Goal: Transaction & Acquisition: Purchase product/service

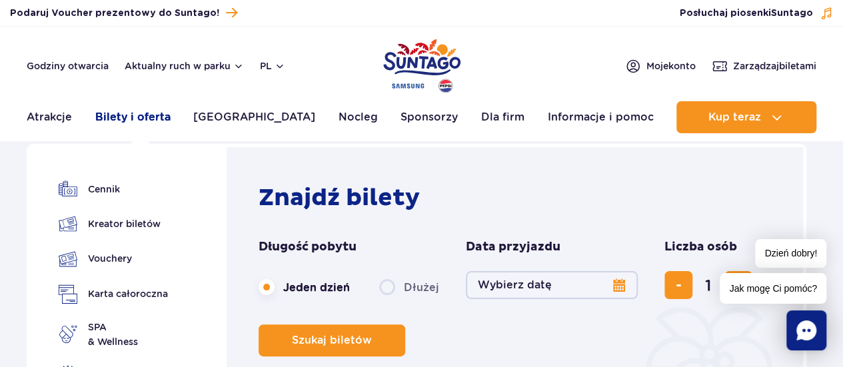
click at [131, 118] on link "Bilety i oferta" at bounding box center [132, 117] width 75 height 32
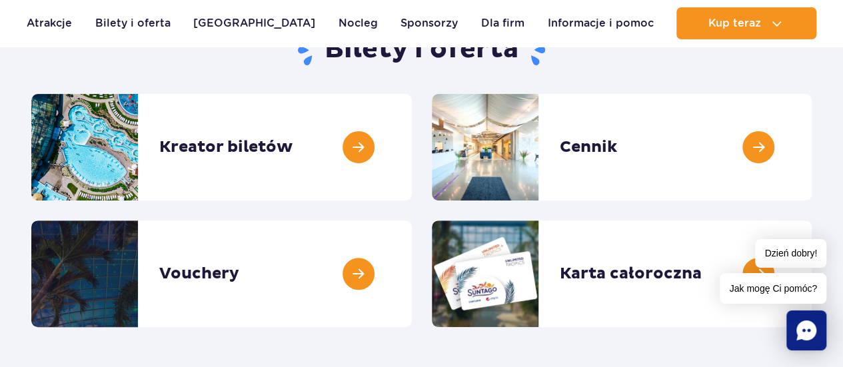
scroll to position [200, 0]
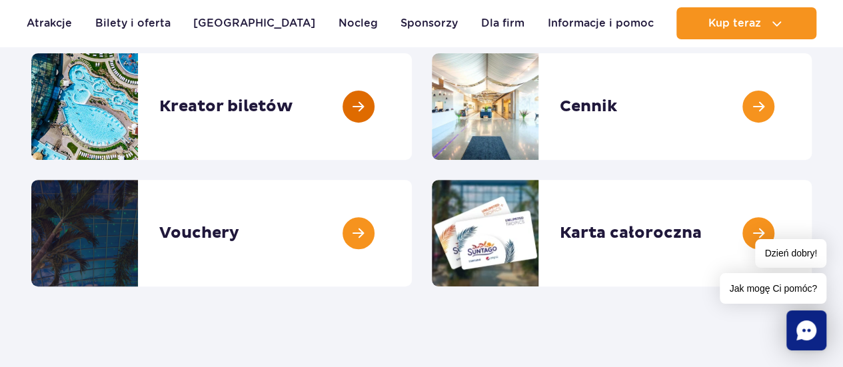
click at [412, 106] on link at bounding box center [412, 106] width 0 height 107
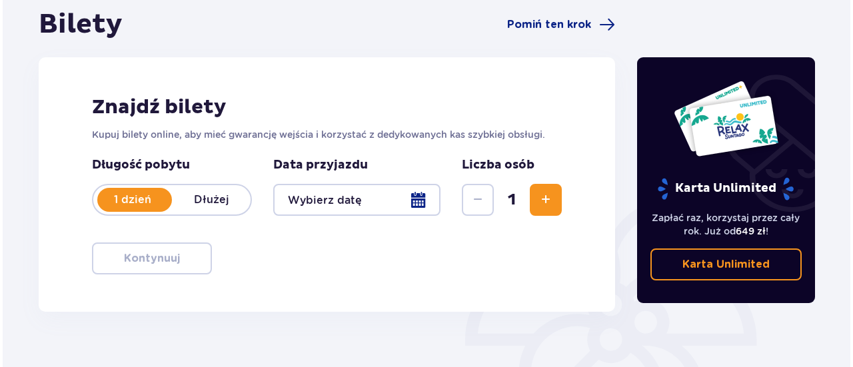
scroll to position [200, 0]
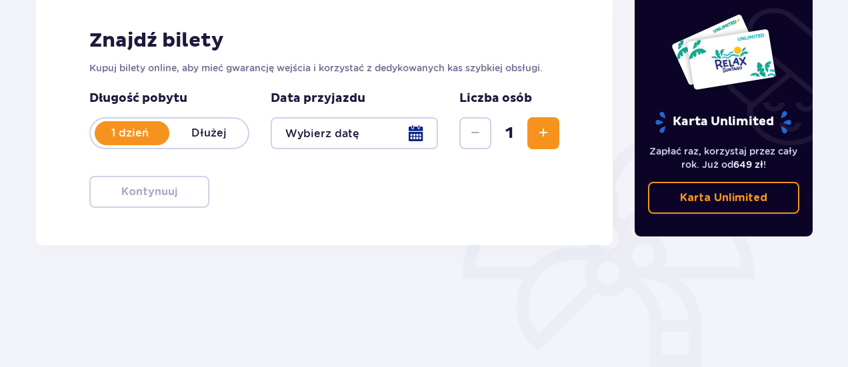
click at [411, 134] on div at bounding box center [354, 133] width 167 height 32
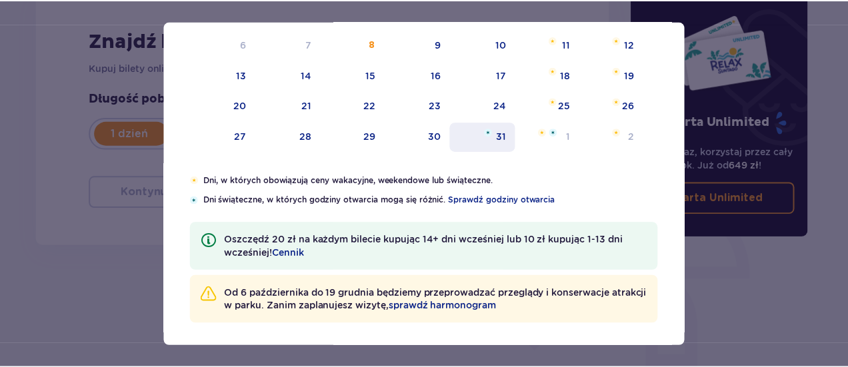
scroll to position [133, 0]
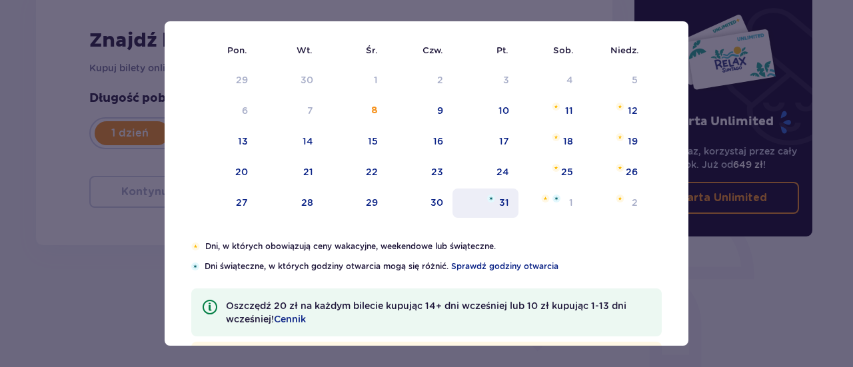
click at [509, 207] on div "31" at bounding box center [486, 203] width 66 height 29
type input "31.10.25"
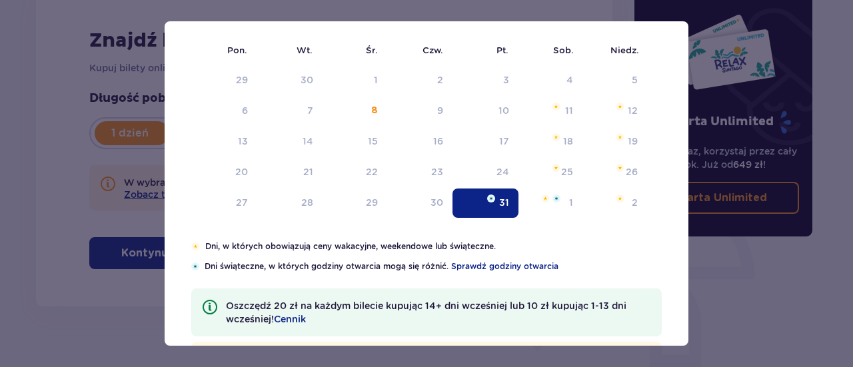
click at [507, 206] on div "31" at bounding box center [504, 202] width 10 height 13
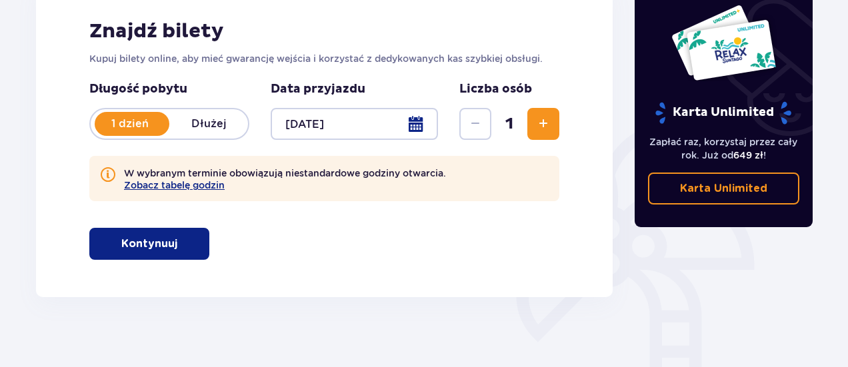
scroll to position [267, 0]
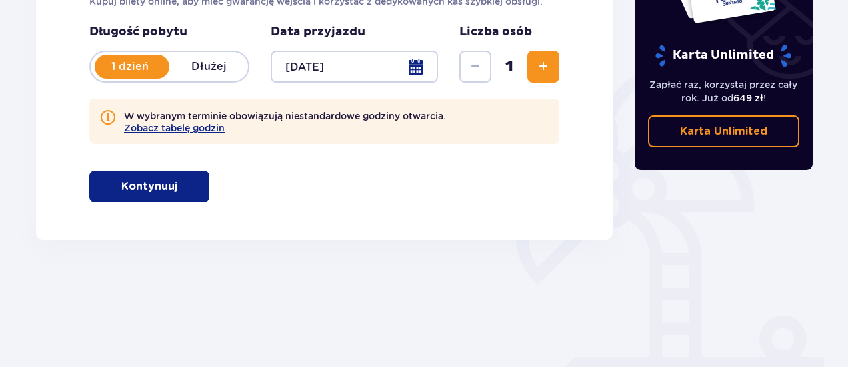
click at [205, 183] on button "Kontynuuj" at bounding box center [149, 187] width 120 height 32
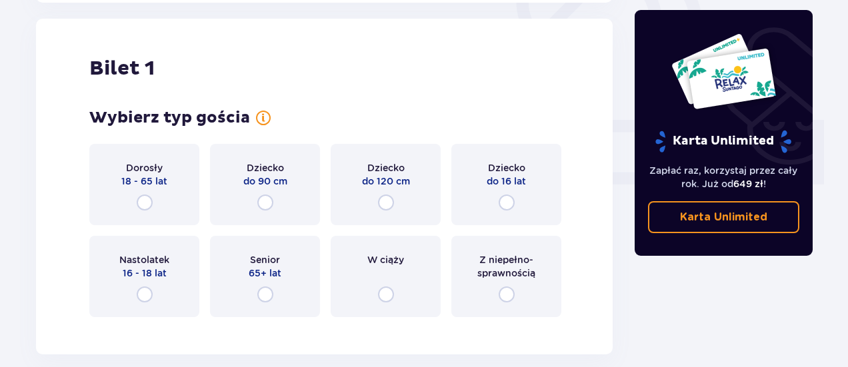
scroll to position [507, 0]
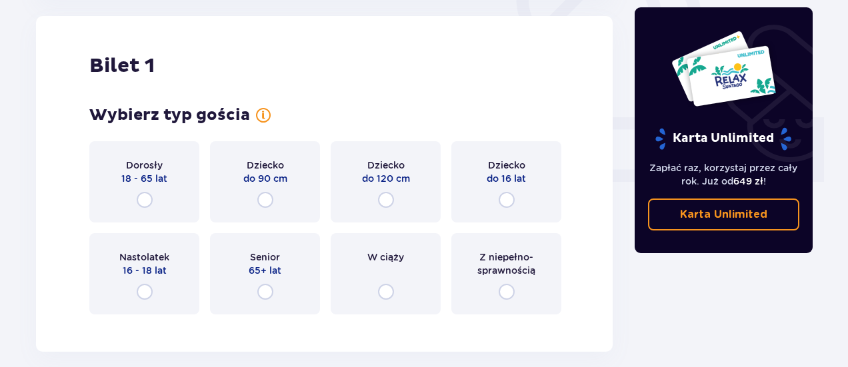
click at [150, 199] on input "radio" at bounding box center [145, 200] width 16 height 16
radio input "true"
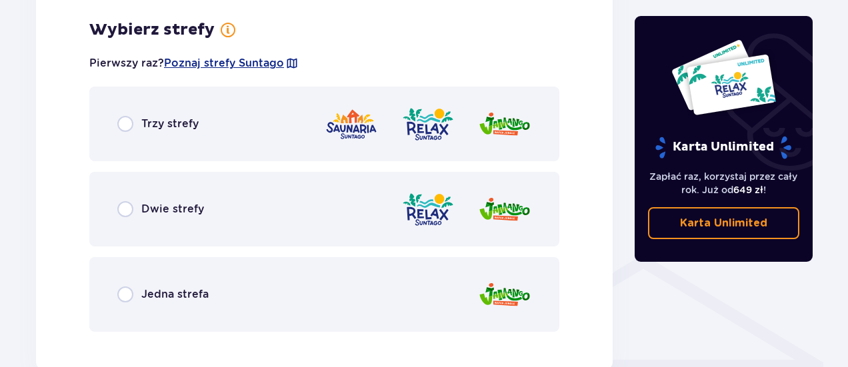
scroll to position [832, 0]
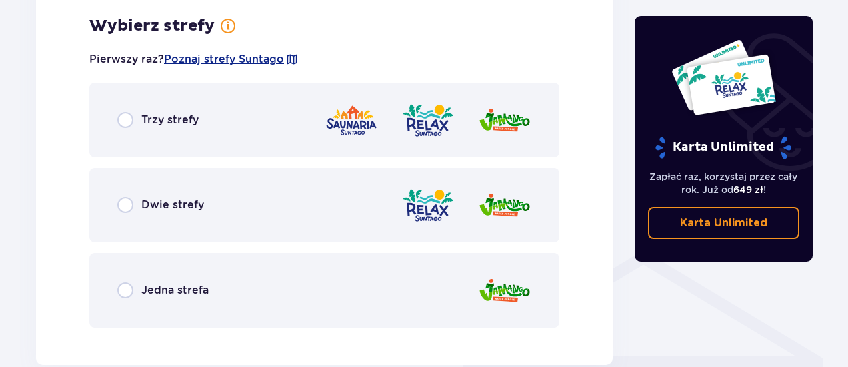
click at [117, 115] on div "Trzy strefy" at bounding box center [324, 120] width 470 height 75
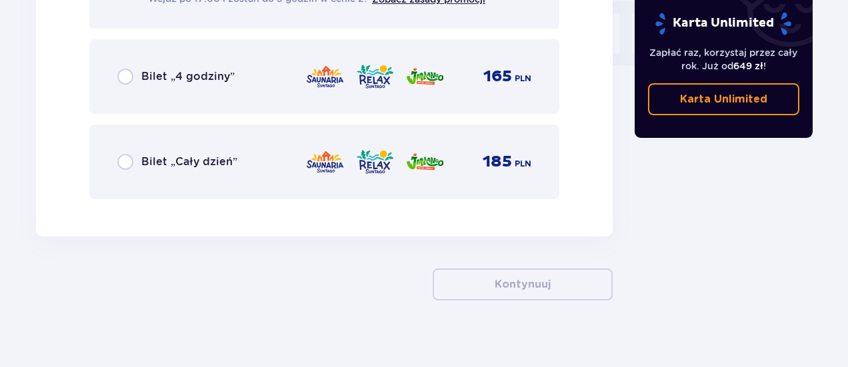
scroll to position [1357, 0]
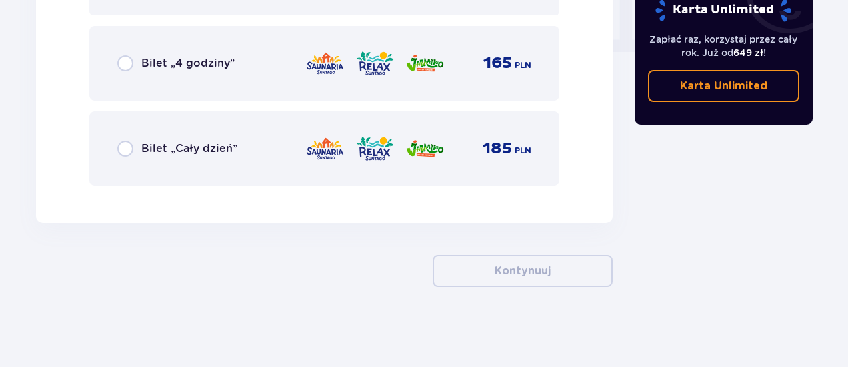
click at [123, 149] on input "radio" at bounding box center [125, 149] width 16 height 16
radio input "true"
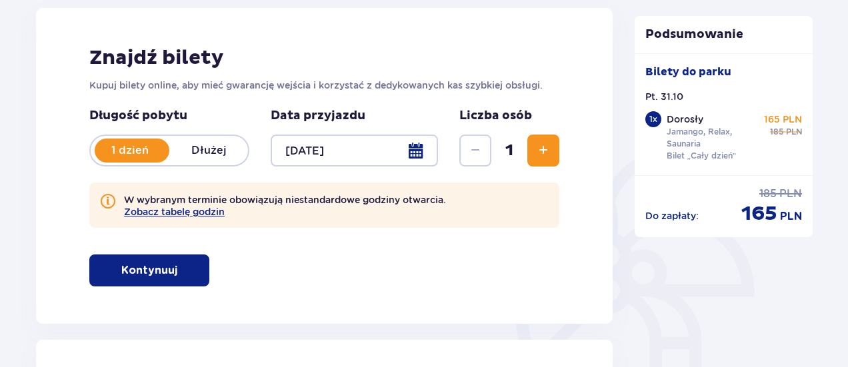
scroll to position [160, 0]
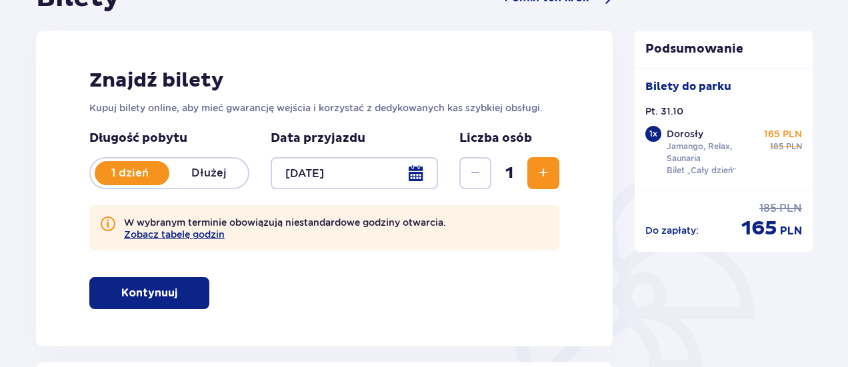
click at [545, 163] on button "Zwiększ" at bounding box center [543, 173] width 32 height 32
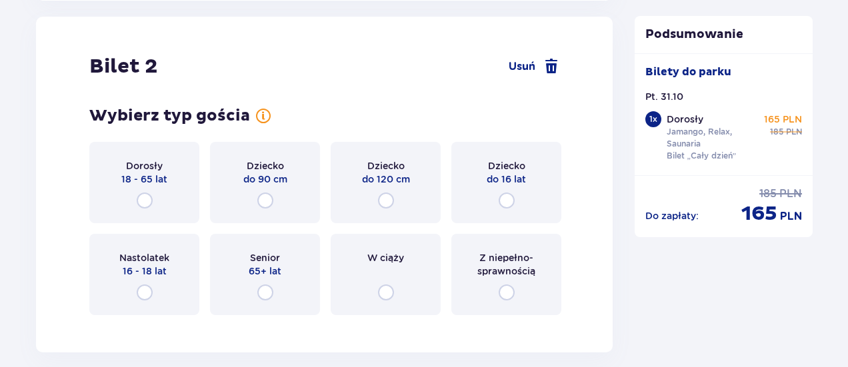
scroll to position [1581, 0]
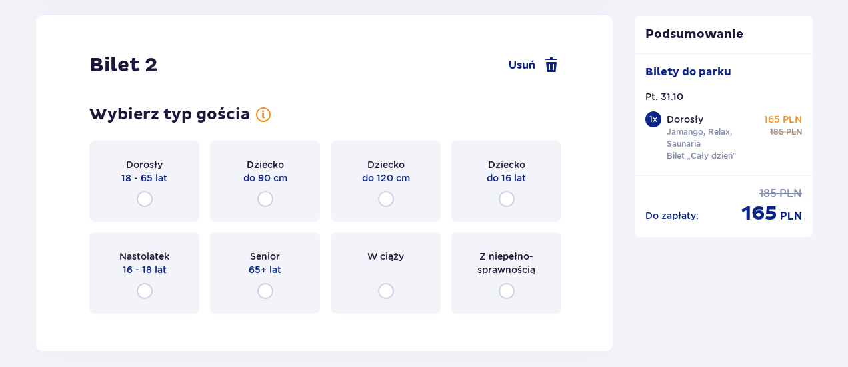
click at [151, 194] on input "radio" at bounding box center [145, 199] width 16 height 16
radio input "true"
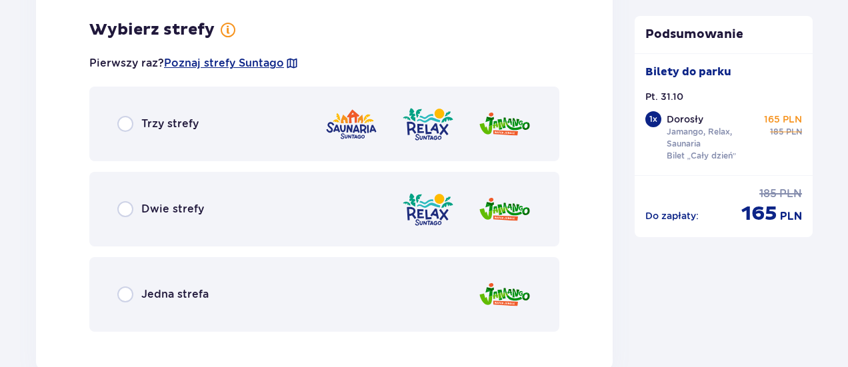
scroll to position [1906, 0]
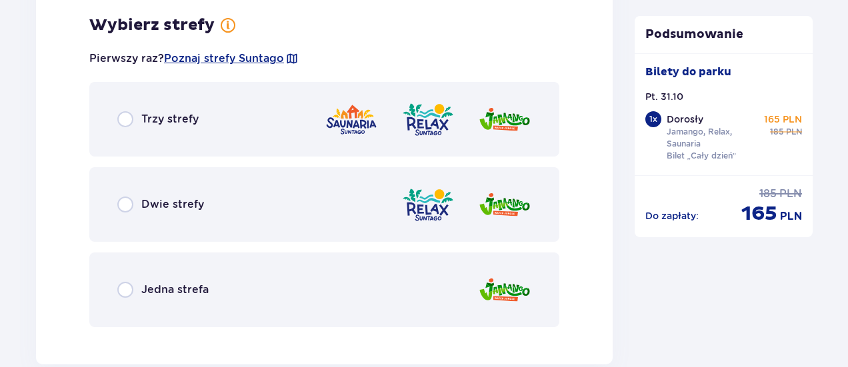
click at [121, 121] on input "radio" at bounding box center [125, 119] width 16 height 16
radio input "true"
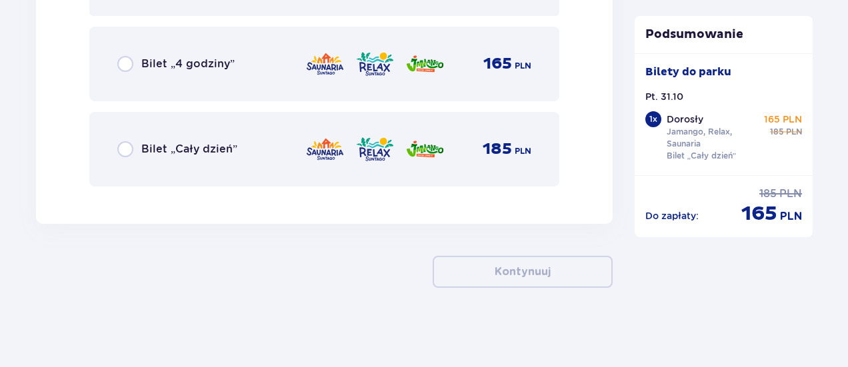
scroll to position [2431, 0]
click at [116, 149] on div "Bilet „Cały dzień” 185 PLN" at bounding box center [324, 148] width 470 height 75
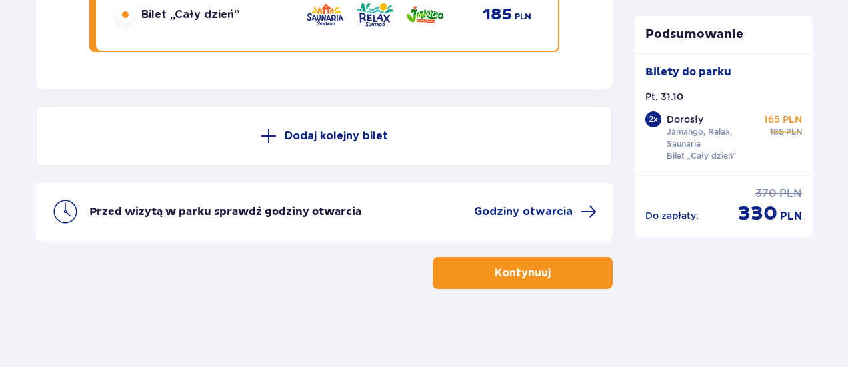
scroll to position [2567, 0]
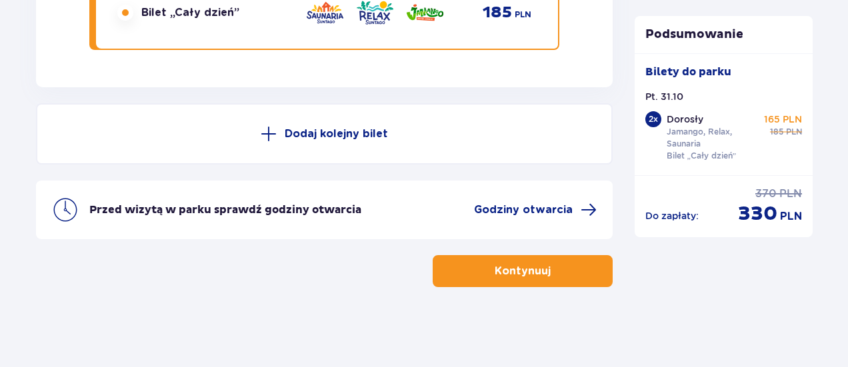
click at [506, 261] on button "Kontynuuj" at bounding box center [523, 271] width 180 height 32
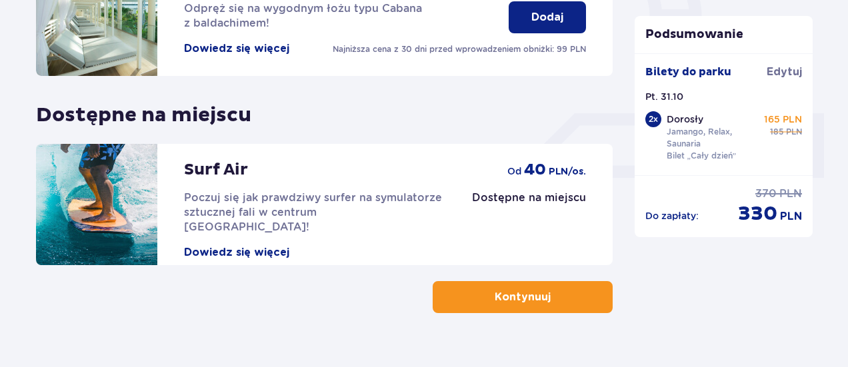
scroll to position [536, 0]
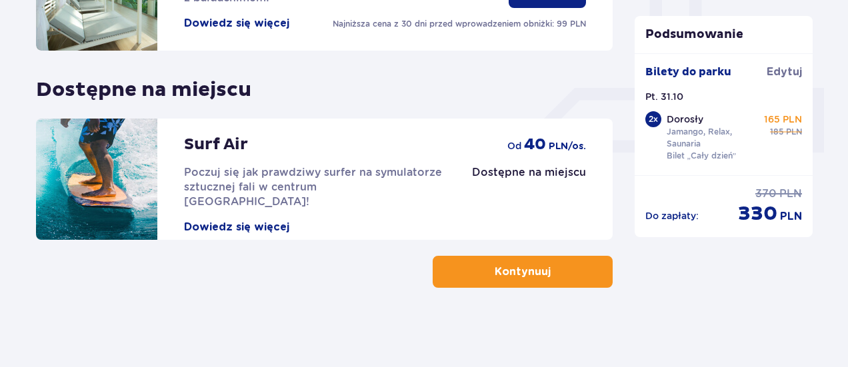
click at [573, 285] on button "Kontynuuj" at bounding box center [523, 272] width 180 height 32
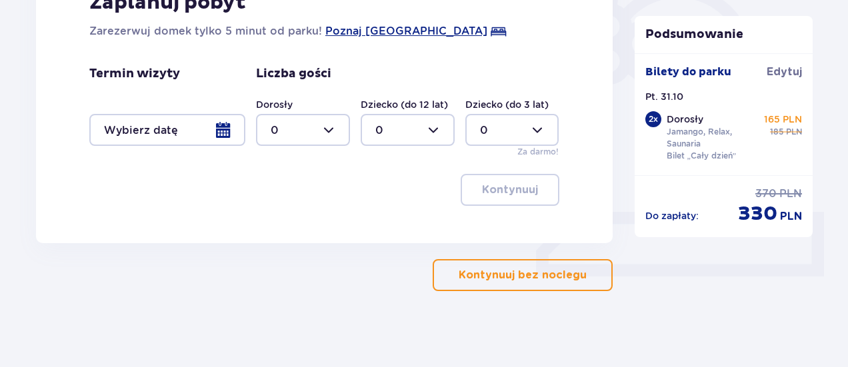
scroll to position [415, 0]
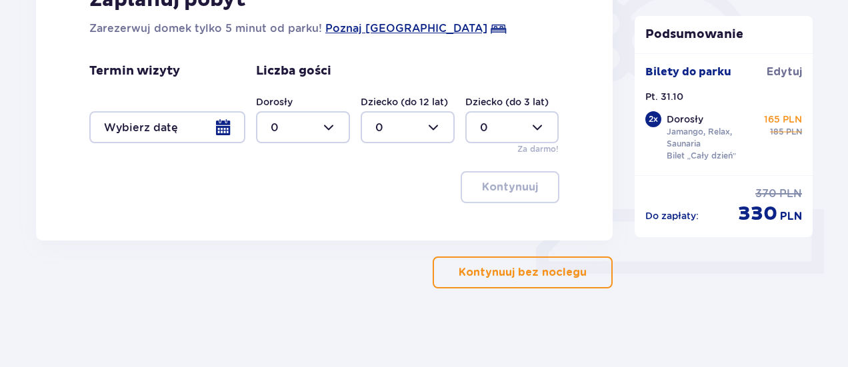
click at [563, 273] on p "Kontynuuj bez noclegu" at bounding box center [523, 272] width 128 height 15
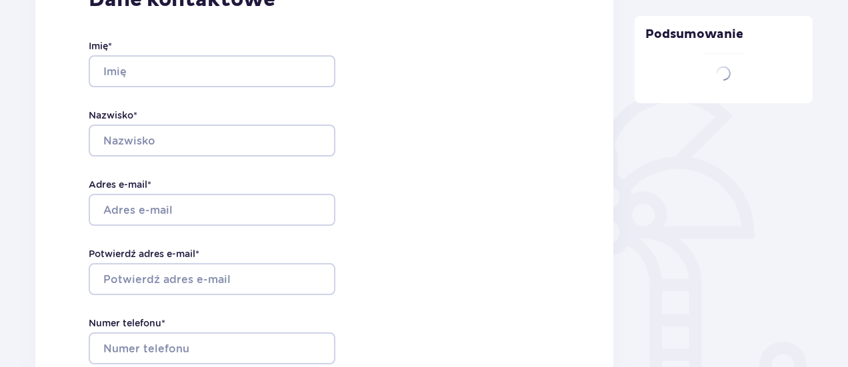
type input "Dominik"
type input "Daniłowicz"
type input "[PERSON_NAME][EMAIL_ADDRESS][DOMAIN_NAME]"
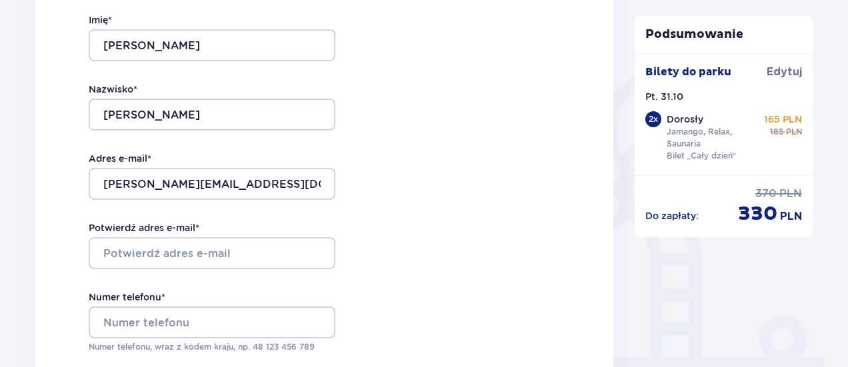
scroll to position [333, 0]
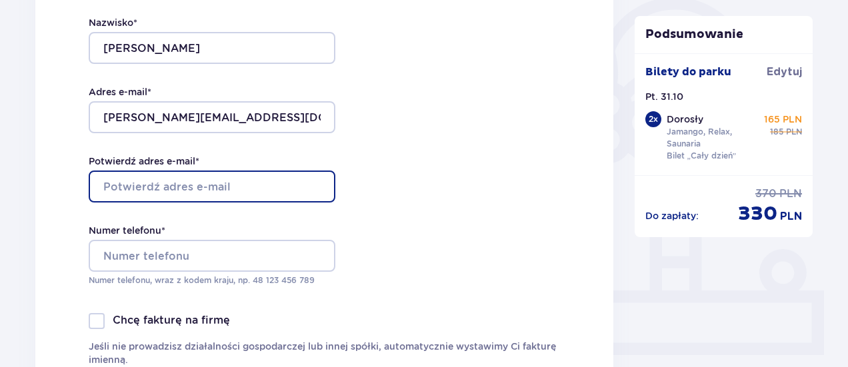
click at [317, 188] on input "Potwierdź adres e-mail *" at bounding box center [212, 187] width 247 height 32
type input "[PERSON_NAME][EMAIL_ADDRESS][DOMAIN_NAME]"
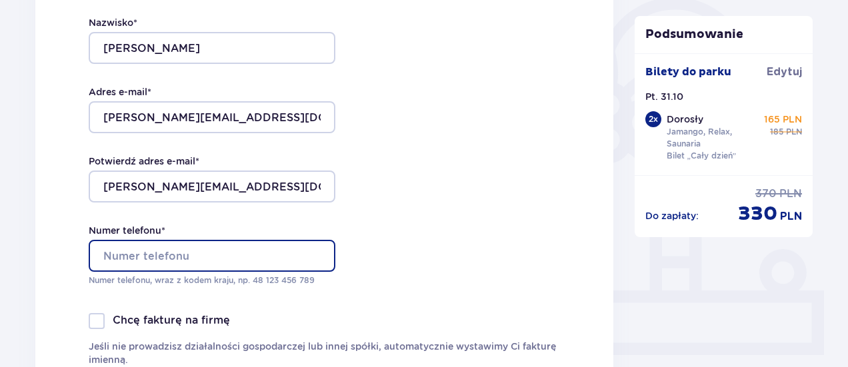
type input "665067153"
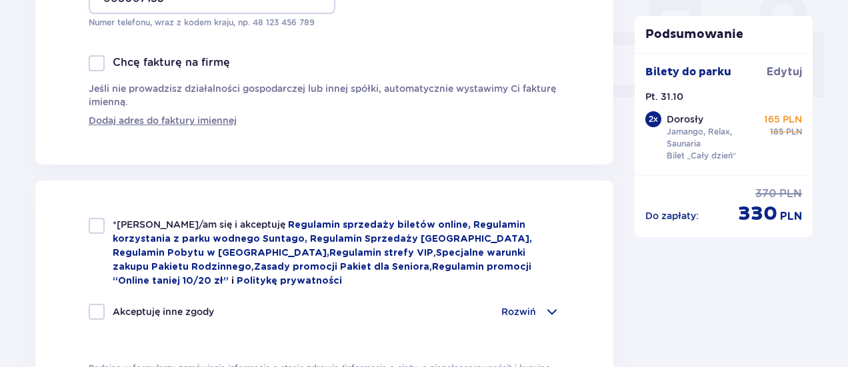
scroll to position [667, 0]
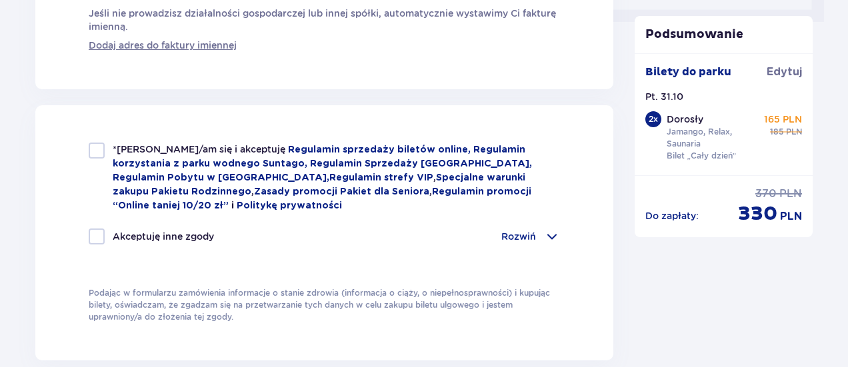
click at [97, 147] on div at bounding box center [97, 151] width 16 height 16
checkbox input "true"
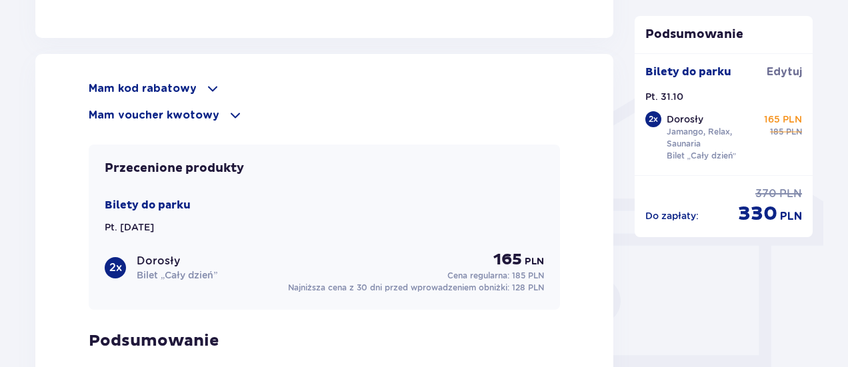
scroll to position [1000, 0]
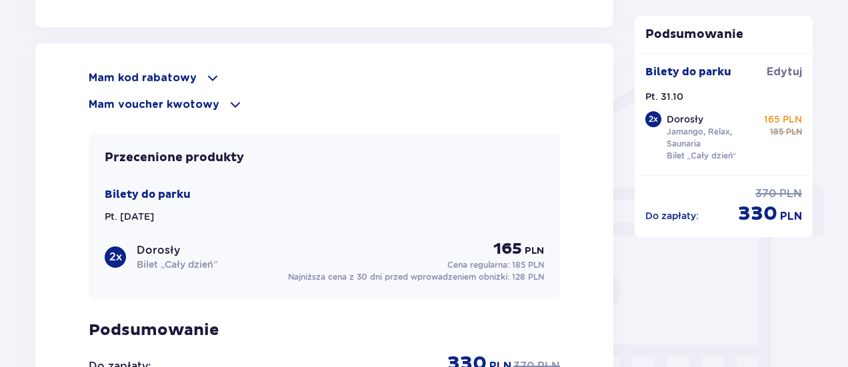
click at [196, 73] on div "Mam kod rabatowy" at bounding box center [324, 78] width 471 height 16
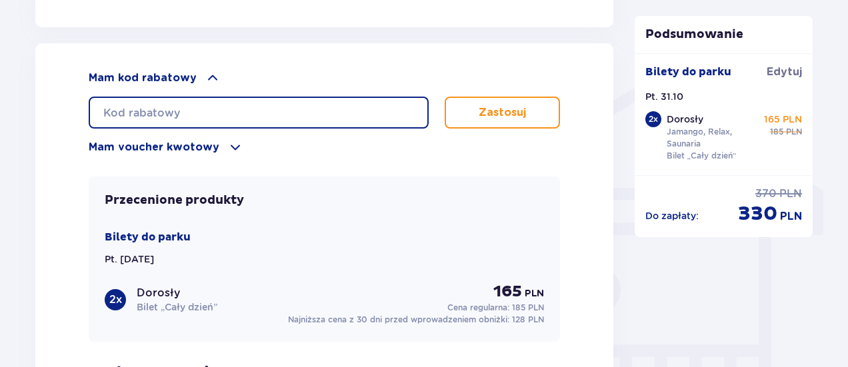
click at [183, 112] on input "text" at bounding box center [259, 113] width 340 height 32
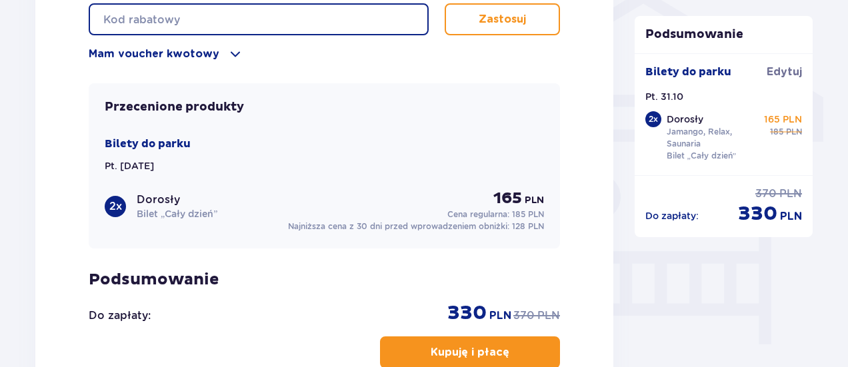
scroll to position [1066, 0]
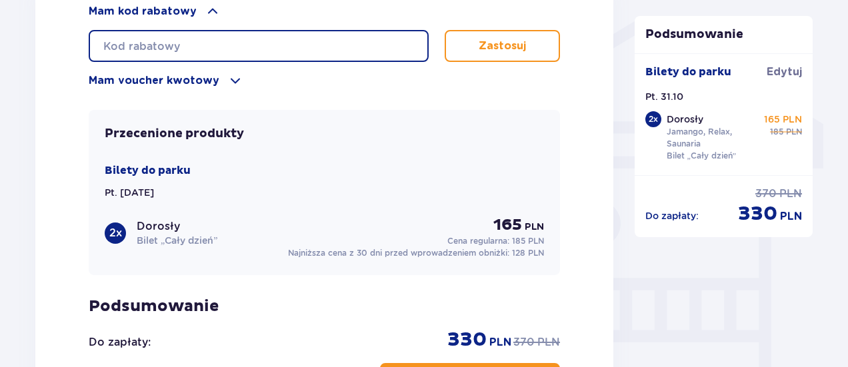
click at [187, 38] on input "text" at bounding box center [259, 46] width 340 height 32
type input "LDD1GZ0INP3ALU"
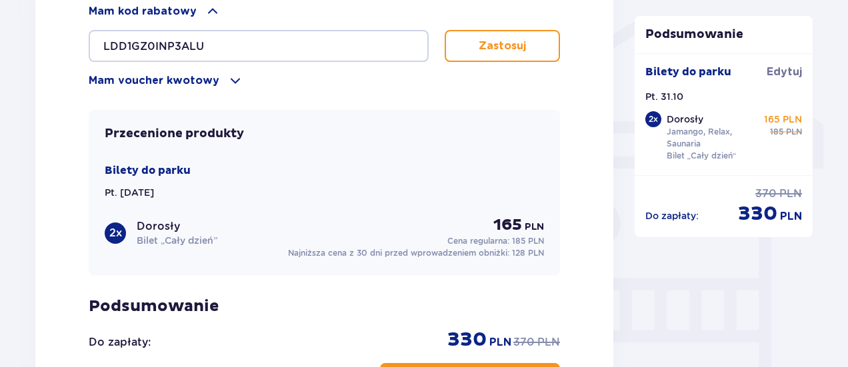
click at [503, 39] on p "Zastosuj" at bounding box center [502, 46] width 47 height 15
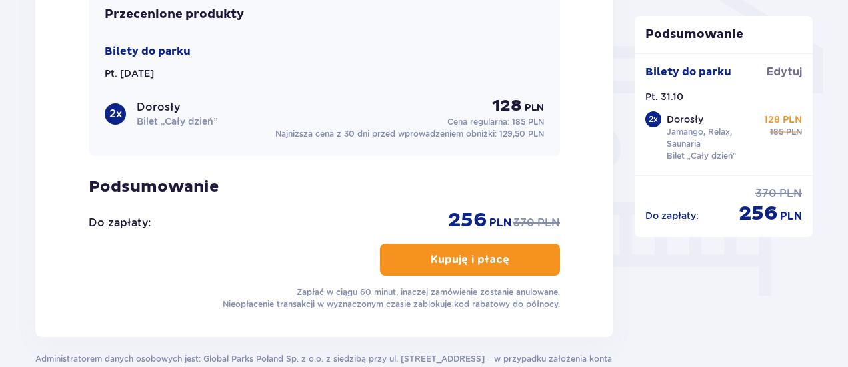
scroll to position [1254, 0]
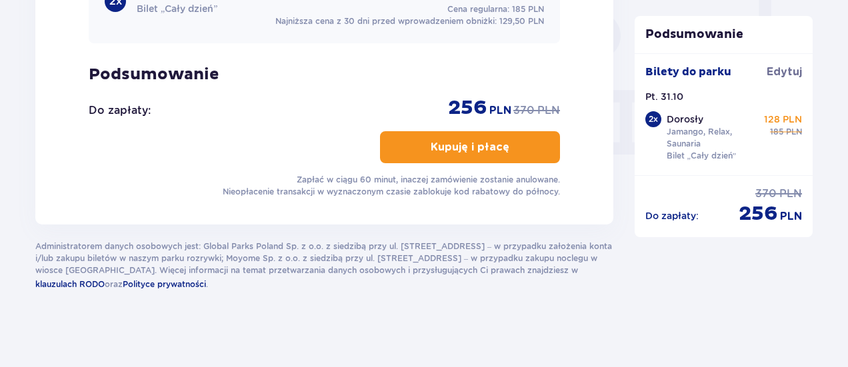
click at [501, 141] on button "Kupuję i płacę" at bounding box center [470, 147] width 180 height 32
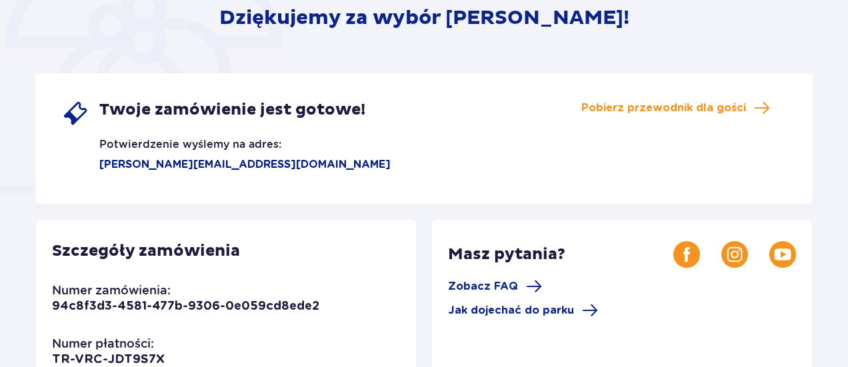
scroll to position [228, 0]
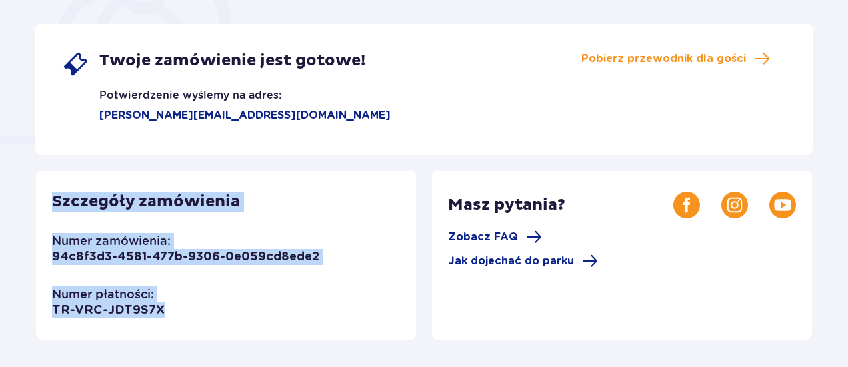
drag, startPoint x: 53, startPoint y: 199, endPoint x: 159, endPoint y: 310, distance: 154.2
click at [159, 310] on div "Szczegóły zamówienia Numer zamówienia: 94c8f3d3-4581-477b-9306-0e059cd8ede2 Num…" at bounding box center [226, 255] width 380 height 169
copy div "Szczegóły zamówienia Numer zamówienia: 94c8f3d3-4581-477b-9306-0e059cd8ede2 Num…"
